Goal: Information Seeking & Learning: Understand process/instructions

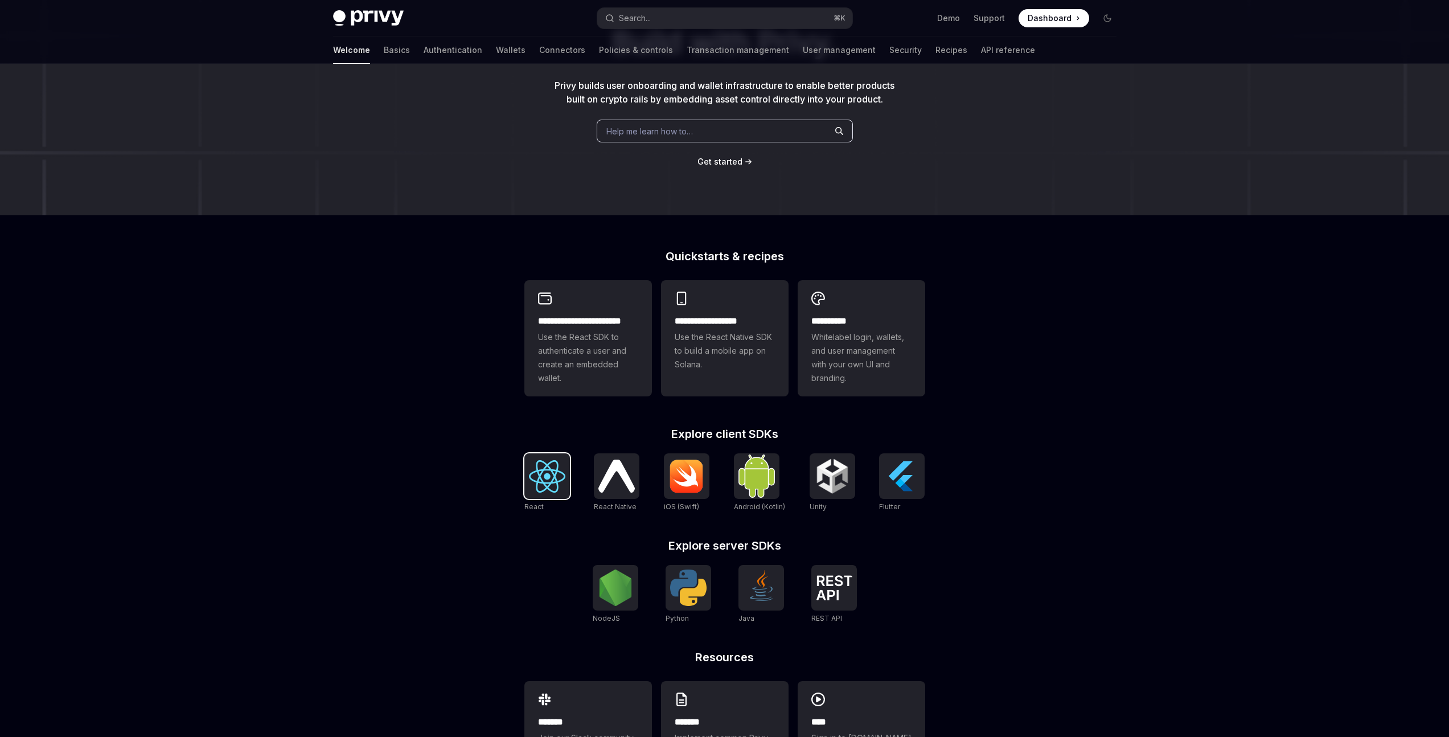
scroll to position [109, 0]
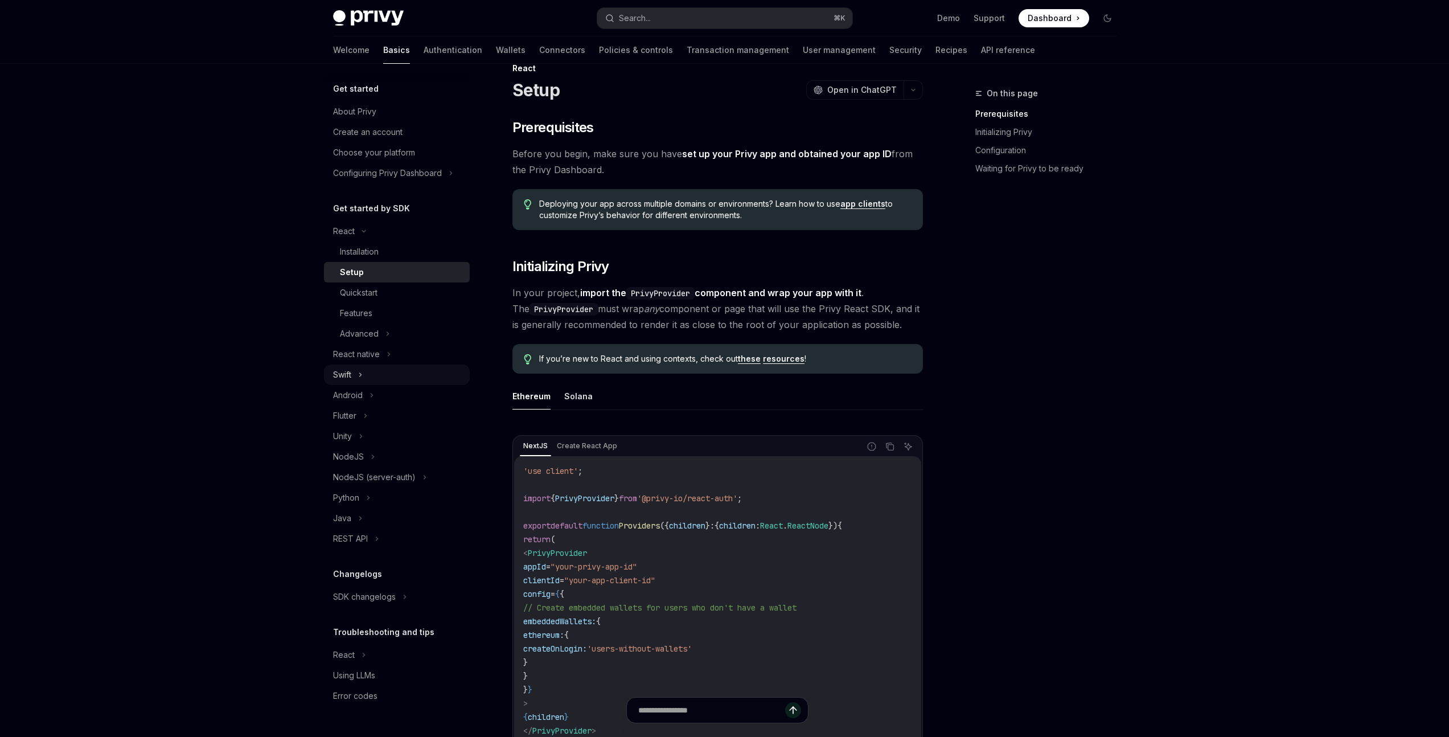
scroll to position [30, 0]
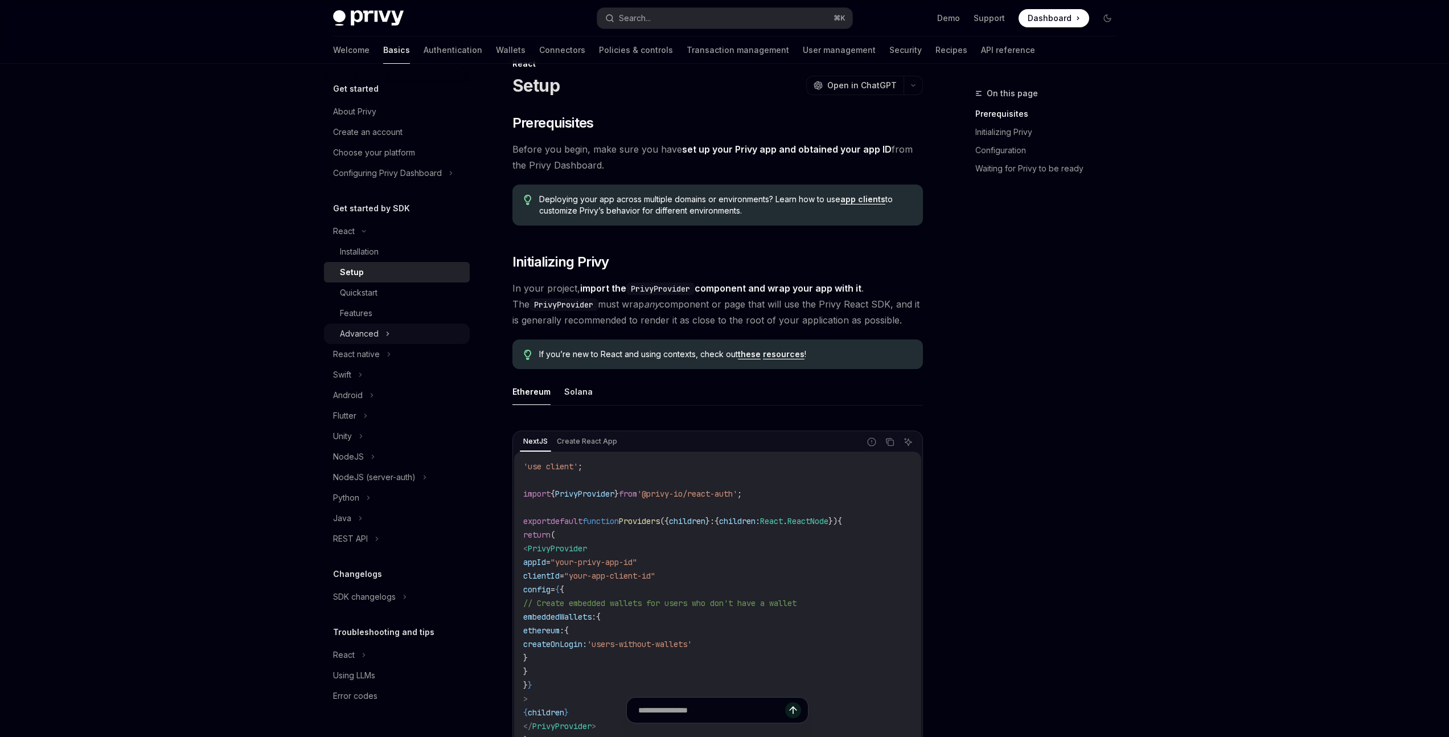
click at [398, 330] on div "Advanced" at bounding box center [397, 333] width 146 height 20
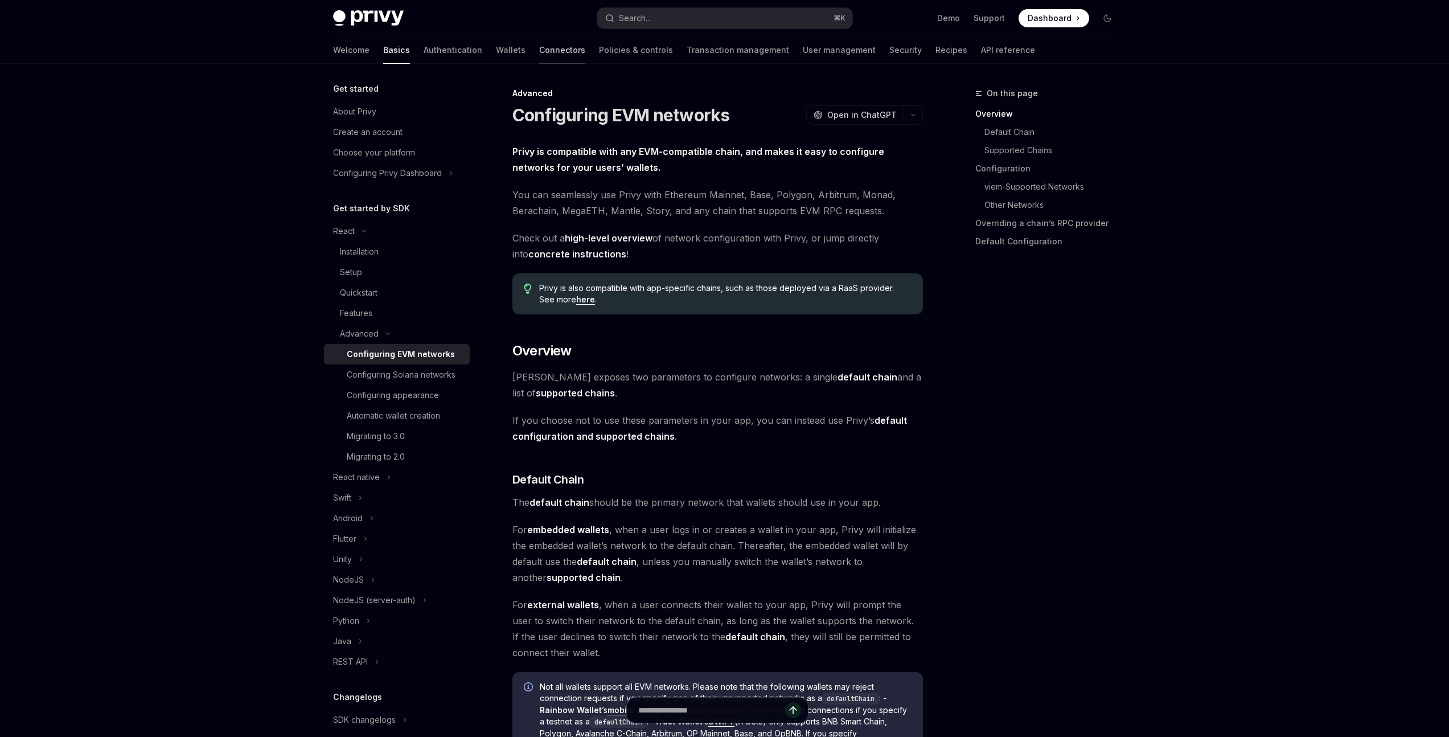
click at [539, 54] on link "Connectors" at bounding box center [562, 49] width 46 height 27
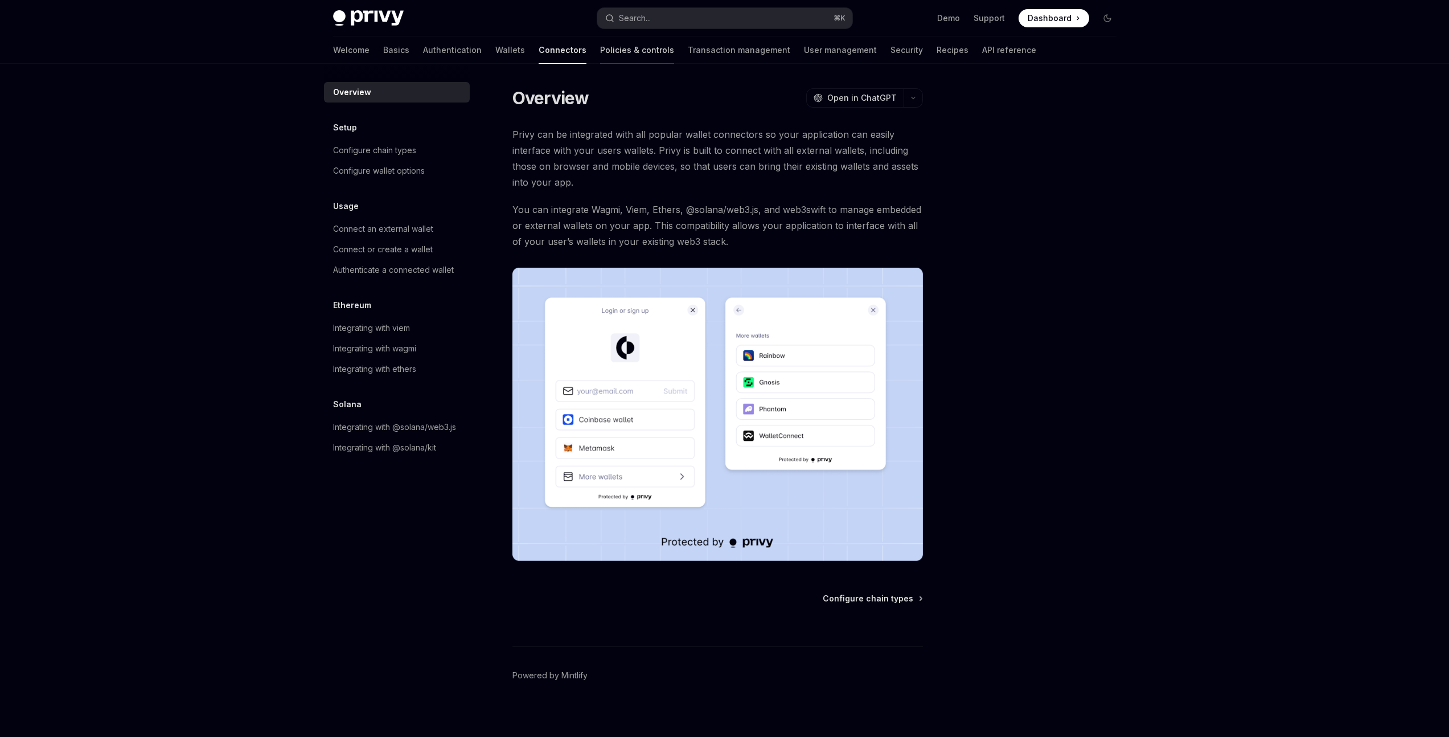
click at [600, 54] on link "Policies & controls" at bounding box center [637, 49] width 74 height 27
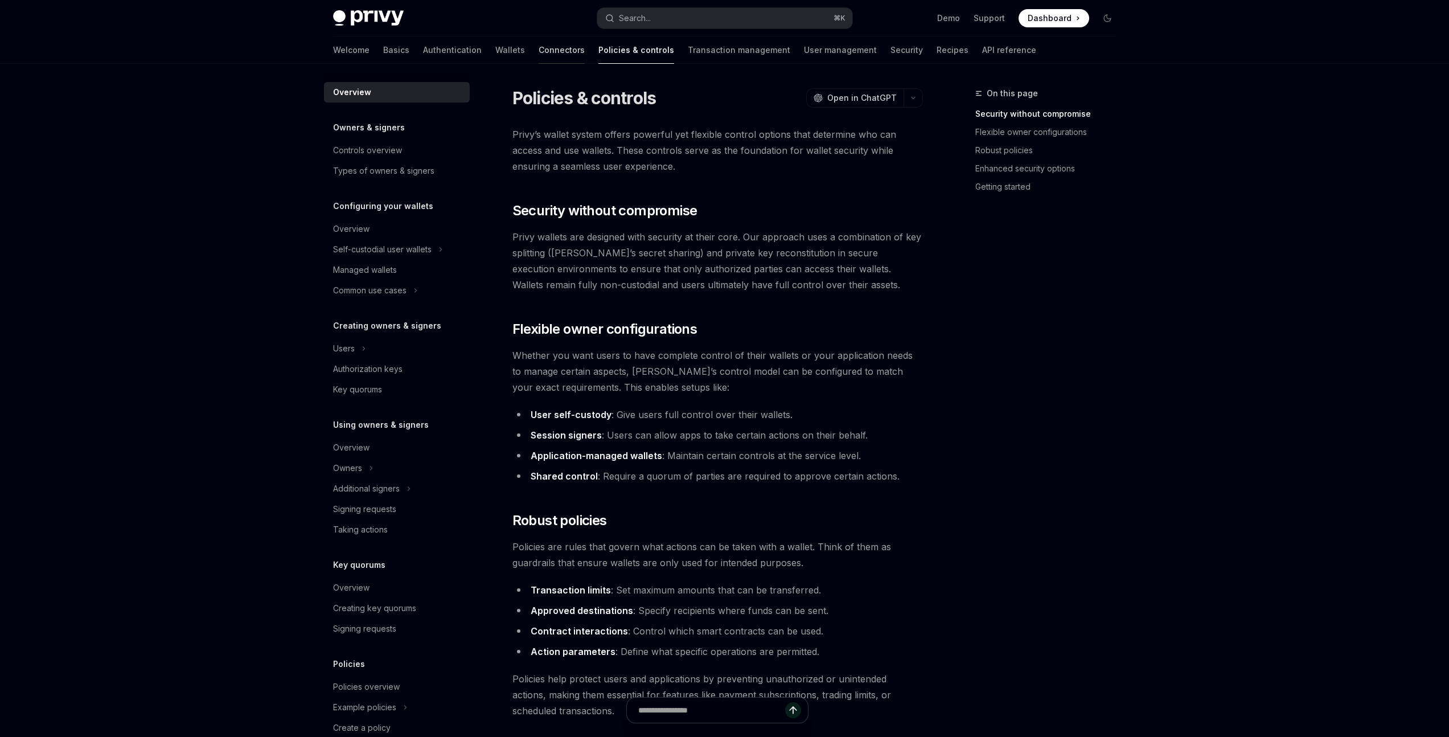
click at [538, 51] on link "Connectors" at bounding box center [561, 49] width 46 height 27
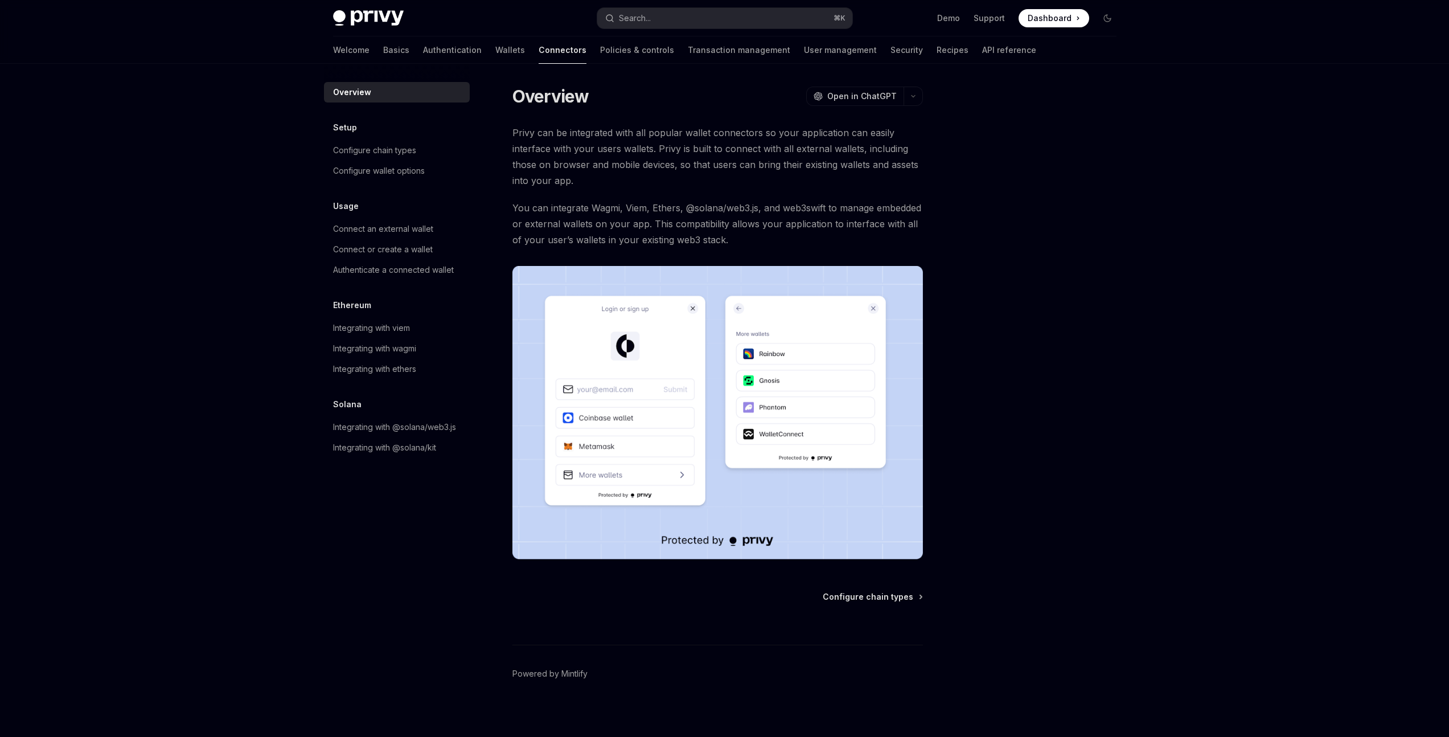
scroll to position [8, 0]
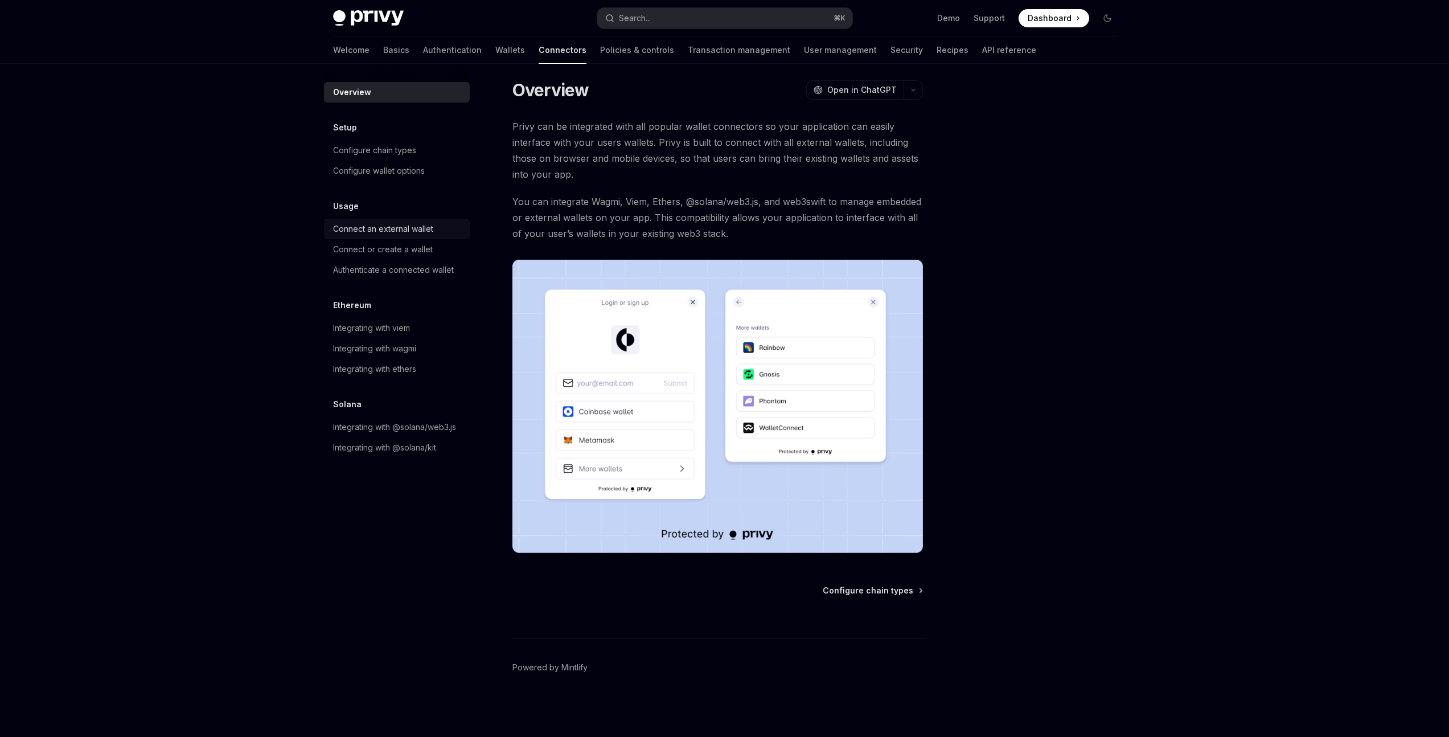
click at [393, 234] on div "Connect an external wallet" at bounding box center [383, 229] width 100 height 14
type textarea "*"
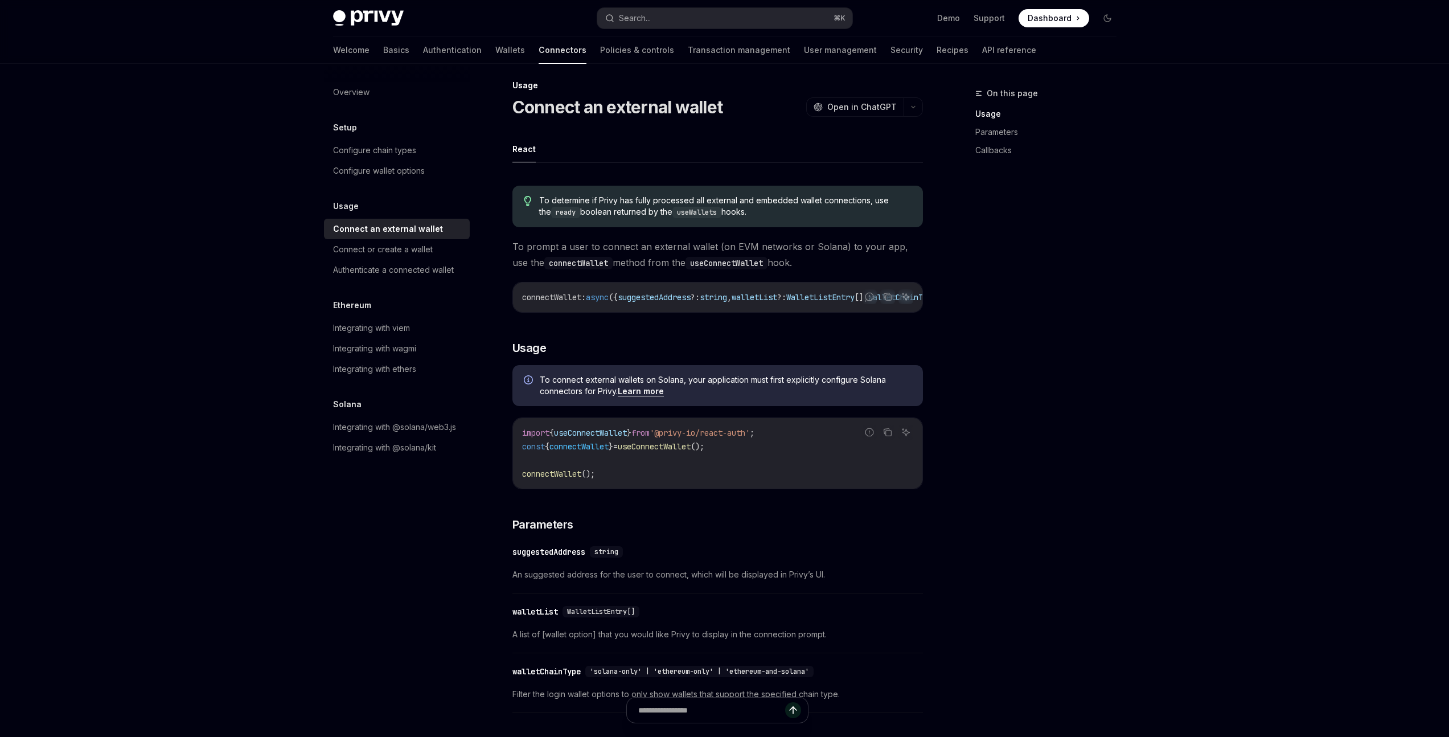
click at [605, 451] on span "connectWallet" at bounding box center [578, 446] width 59 height 10
click at [606, 451] on span "connectWallet" at bounding box center [578, 446] width 59 height 10
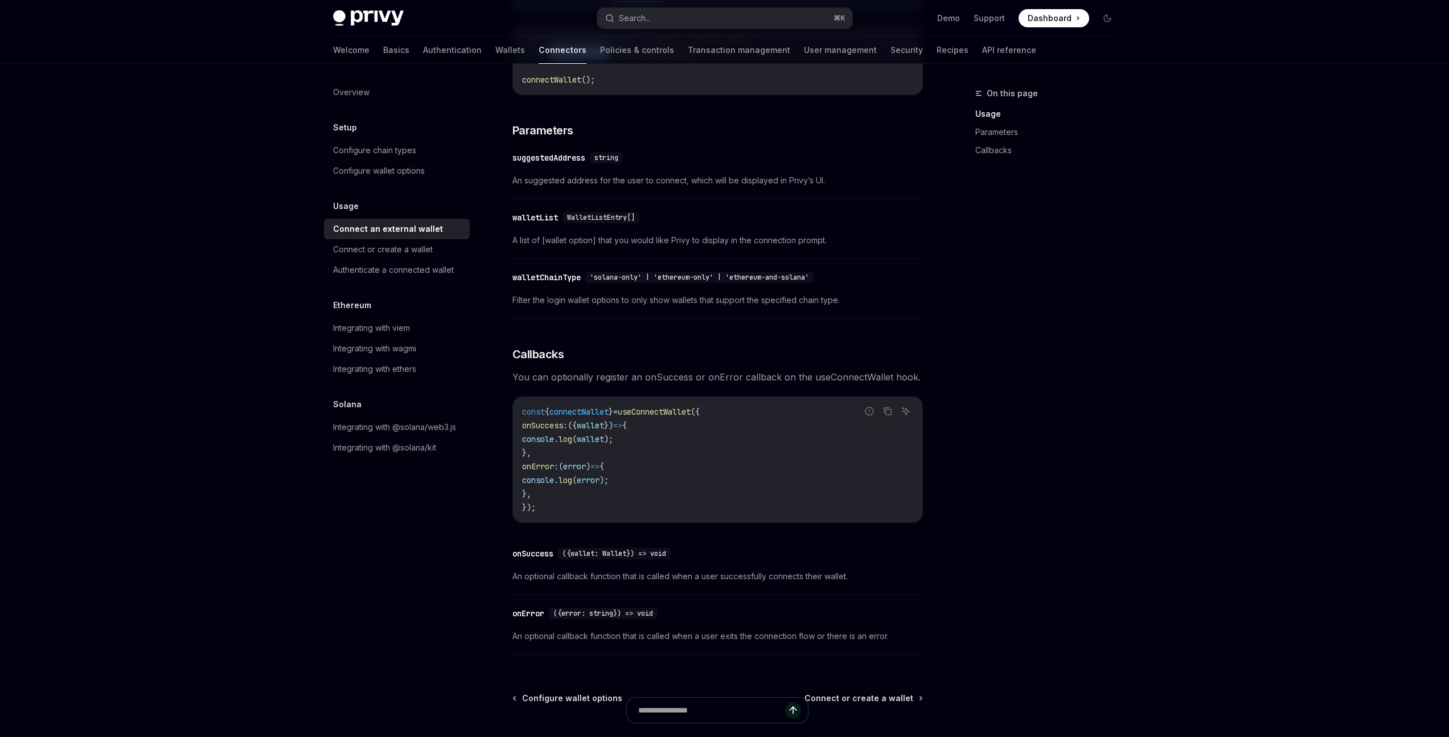
scroll to position [425, 0]
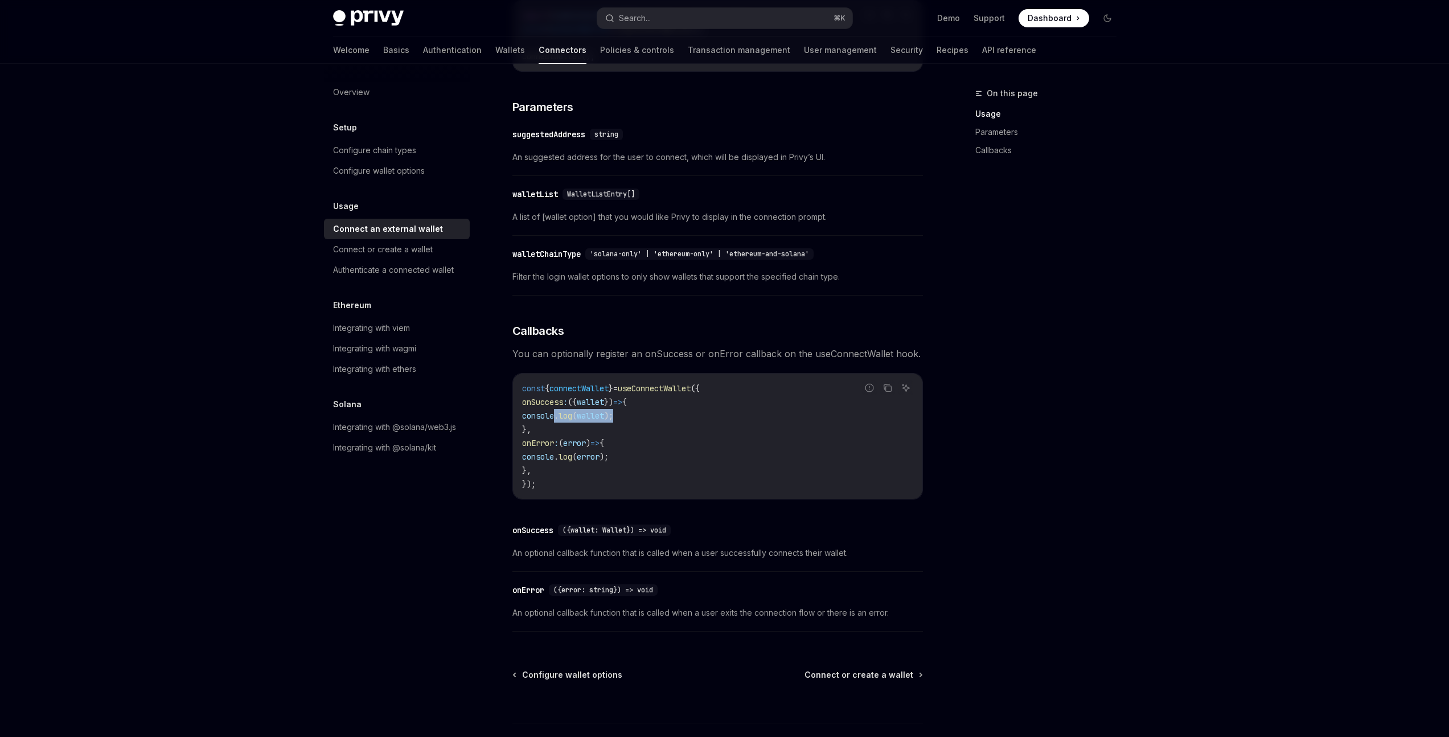
drag, startPoint x: 566, startPoint y: 421, endPoint x: 667, endPoint y: 415, distance: 100.9
click at [667, 415] on code "const { connectWallet } = useConnectWallet ({ onSuccess : ({ wallet }) => { con…" at bounding box center [717, 435] width 391 height 109
